Goal: Information Seeking & Learning: Learn about a topic

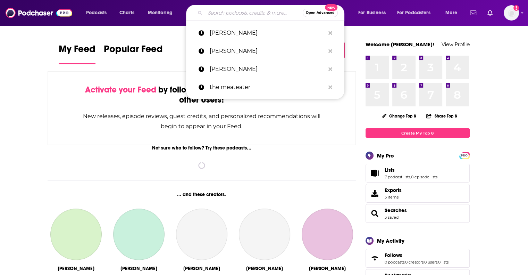
drag, startPoint x: 0, startPoint y: 0, endPoint x: 227, endPoint y: 9, distance: 226.8
click at [227, 9] on input "Search podcasts, credits, & more..." at bounding box center [254, 12] width 98 height 11
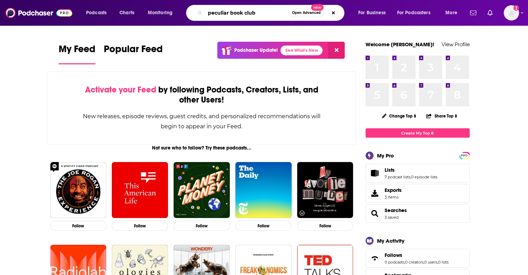
type input "peculiar book club"
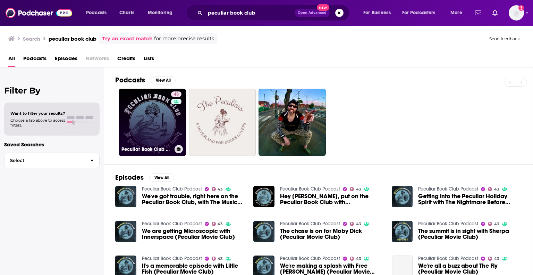
click at [162, 118] on link "43 Peculiar Book Club Podcast" at bounding box center [152, 122] width 67 height 67
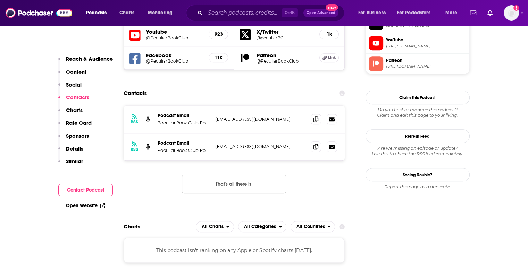
scroll to position [640, 0]
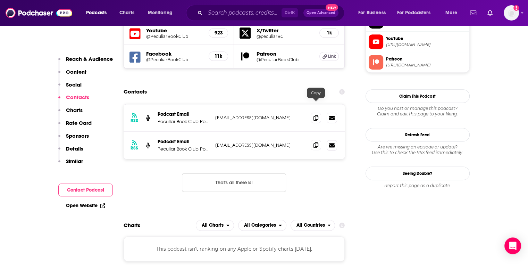
click at [315, 142] on icon at bounding box center [315, 145] width 5 height 6
click at [317, 115] on icon at bounding box center [315, 118] width 5 height 6
click at [317, 142] on icon at bounding box center [315, 145] width 5 height 6
